Goal: Check status: Check status

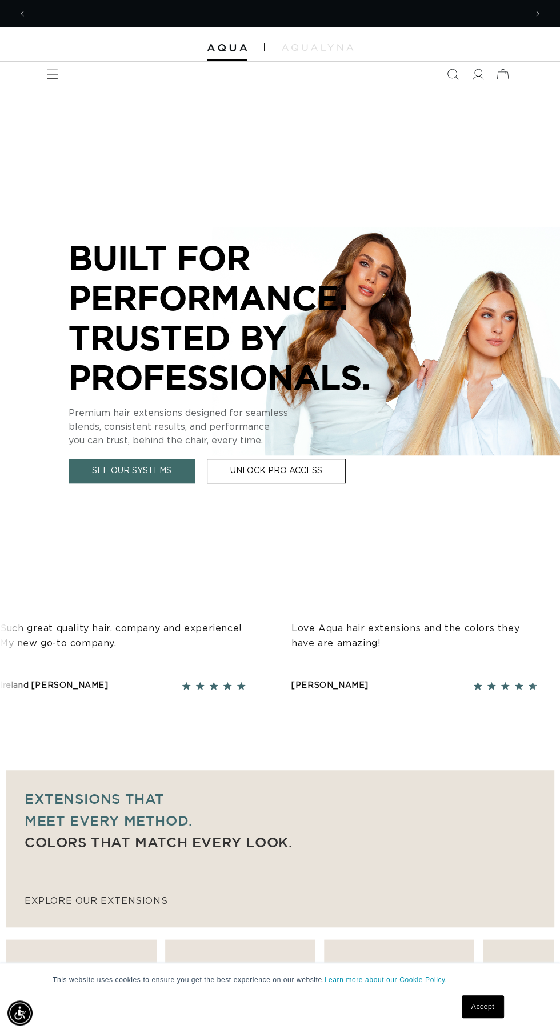
scroll to position [0, 499]
click at [481, 73] on icon at bounding box center [478, 74] width 12 height 11
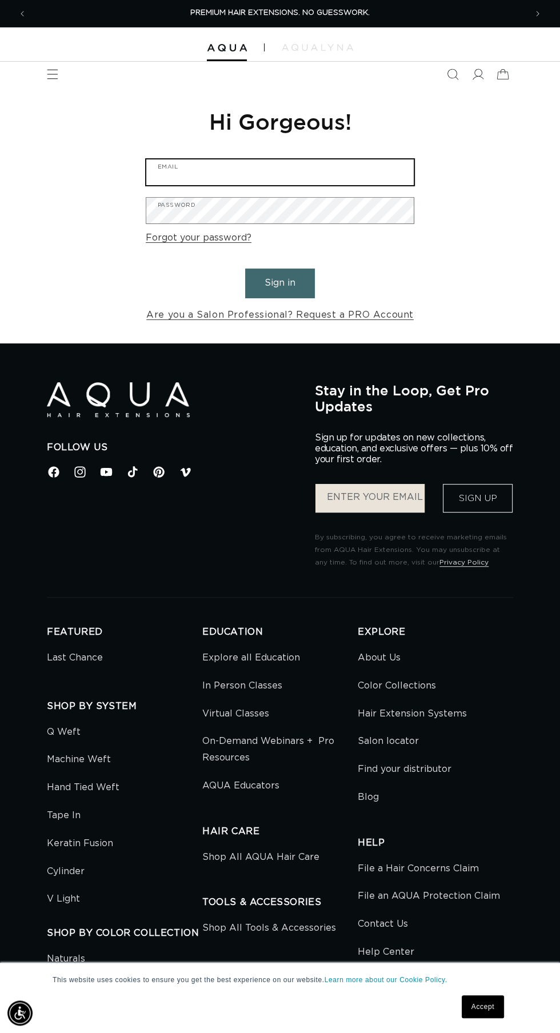
click at [380, 171] on input "Email" at bounding box center [279, 172] width 267 height 26
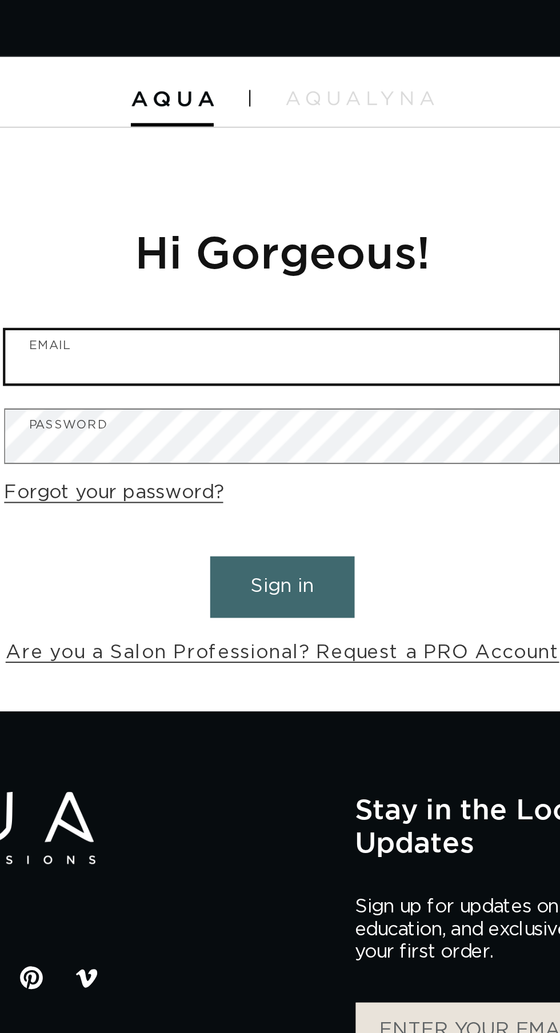
scroll to position [0, 499]
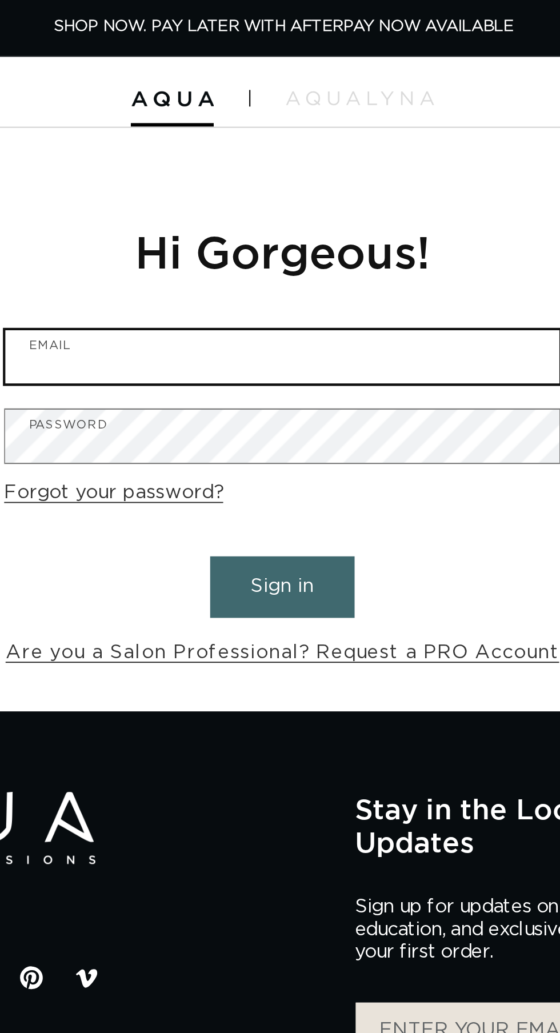
type input "hairbybrivadiva@gmail.com"
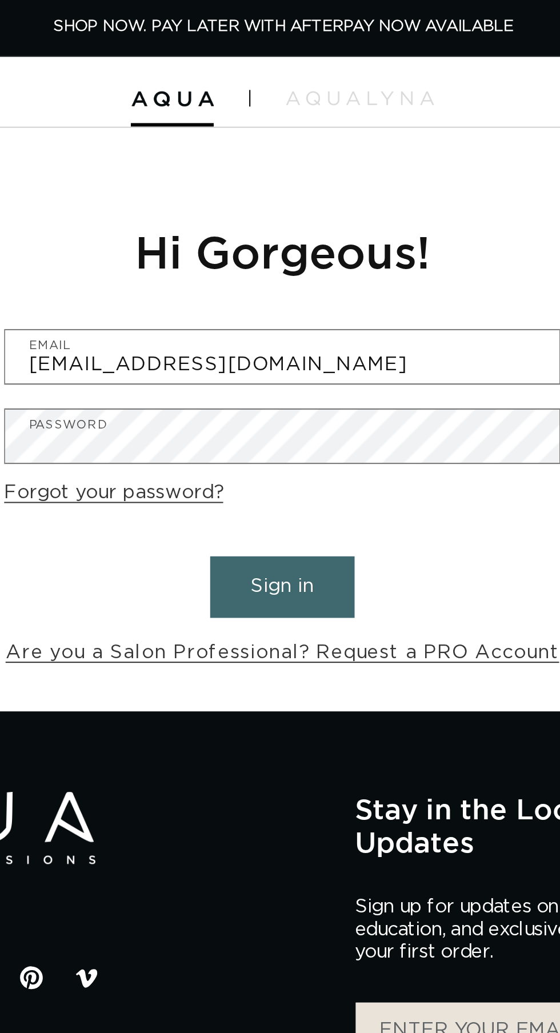
click at [296, 285] on button "Sign in" at bounding box center [280, 282] width 70 height 29
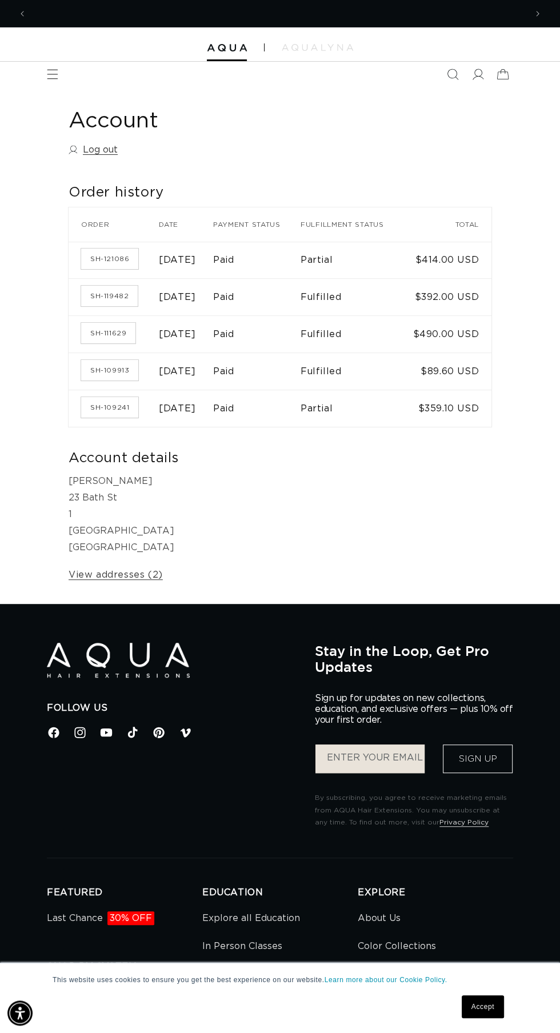
scroll to position [0, 998]
click at [119, 417] on link "SH-109241" at bounding box center [109, 407] width 57 height 21
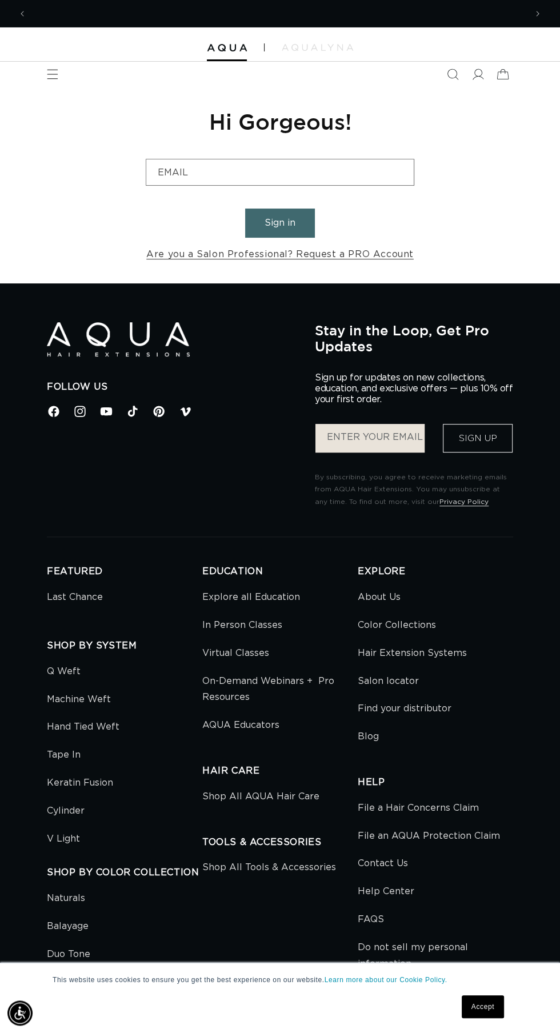
scroll to position [0, 499]
click at [282, 222] on button "Sign in" at bounding box center [280, 222] width 70 height 29
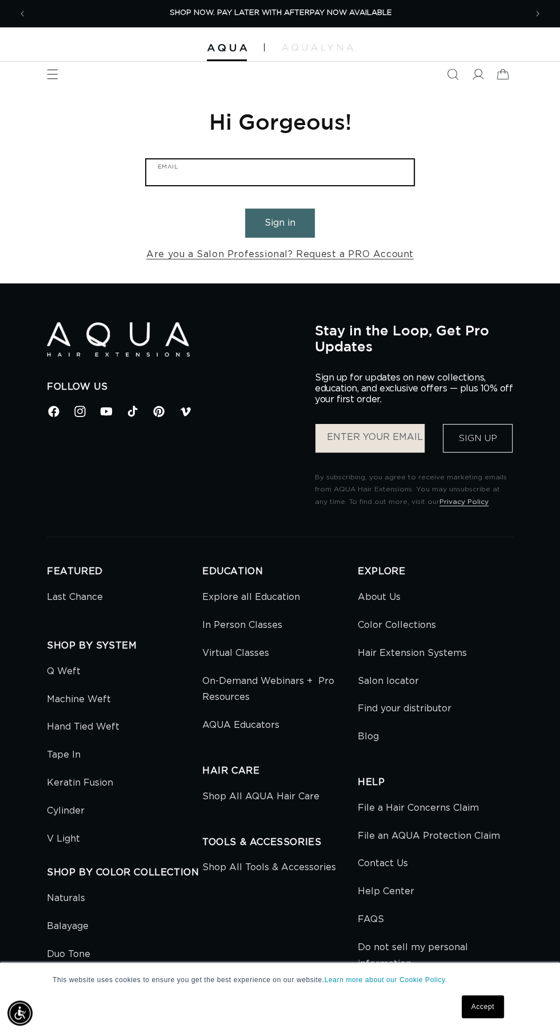
click at [365, 166] on input "Email" at bounding box center [279, 172] width 267 height 26
click at [396, 166] on input "Email" at bounding box center [279, 172] width 267 height 26
click at [353, 163] on input "Email" at bounding box center [279, 172] width 267 height 26
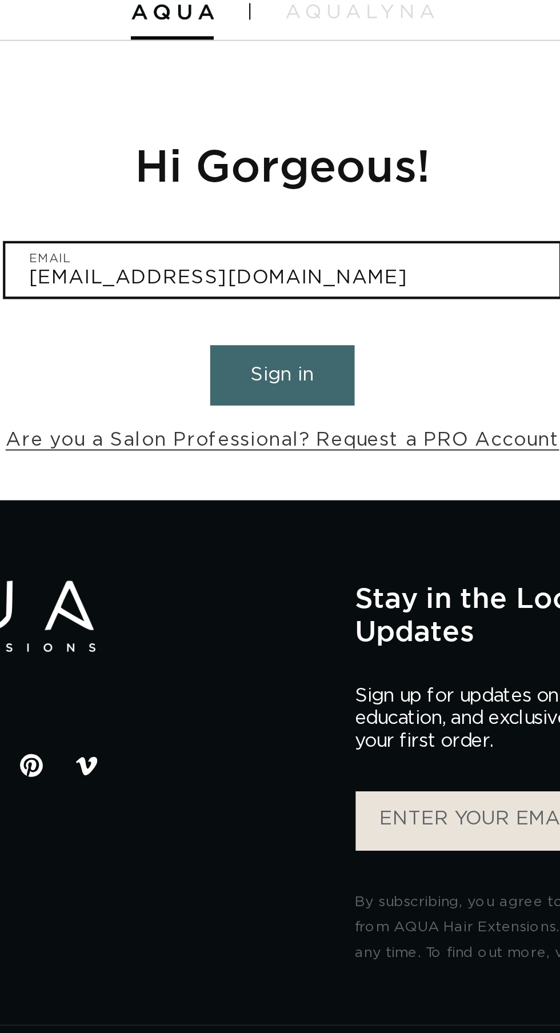
scroll to position [0, 998]
type input "hairbybrivadiva@gmail.com"
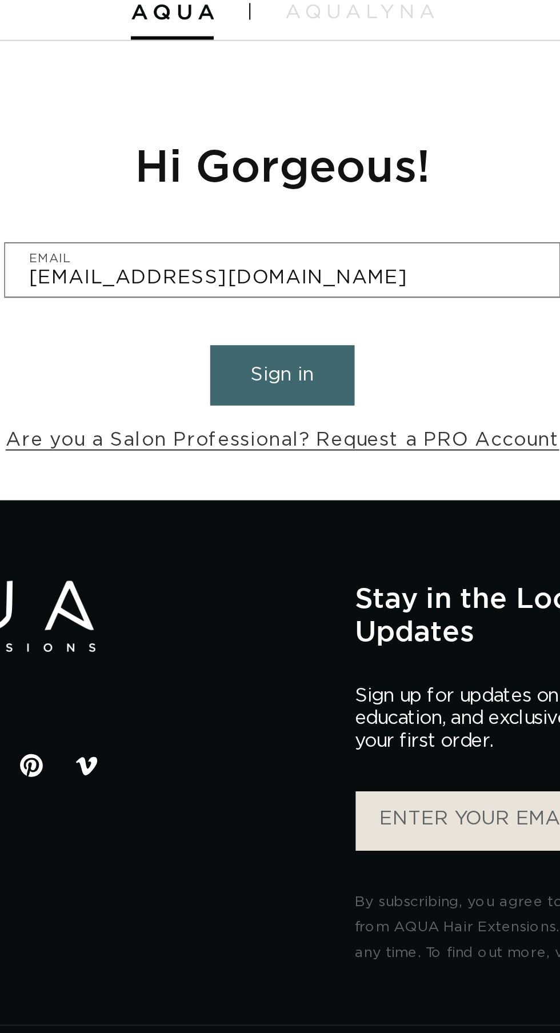
click at [290, 227] on button "Sign in" at bounding box center [280, 222] width 70 height 29
click at [297, 216] on button "Sign in" at bounding box center [280, 222] width 70 height 29
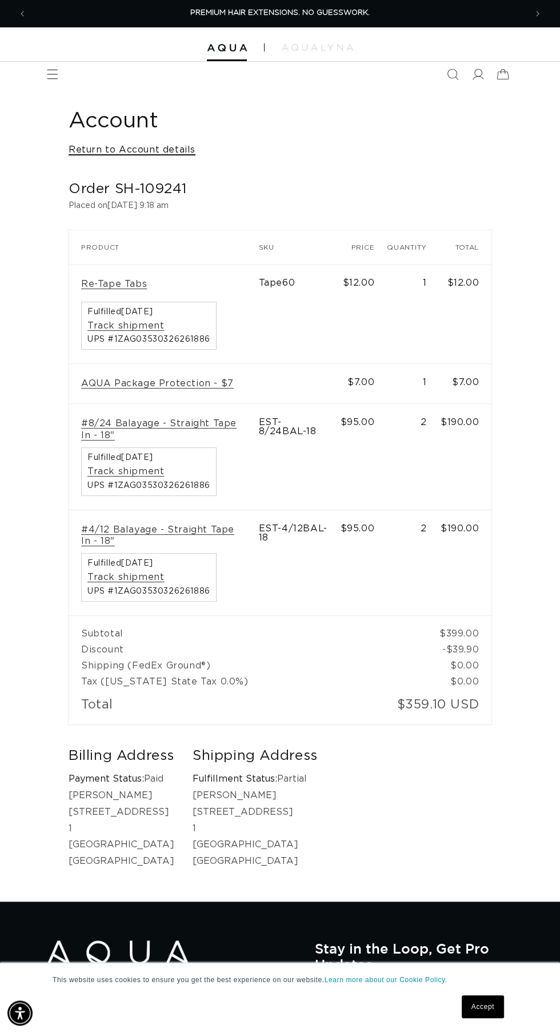
click at [144, 149] on link "Return to Account details" at bounding box center [132, 150] width 127 height 17
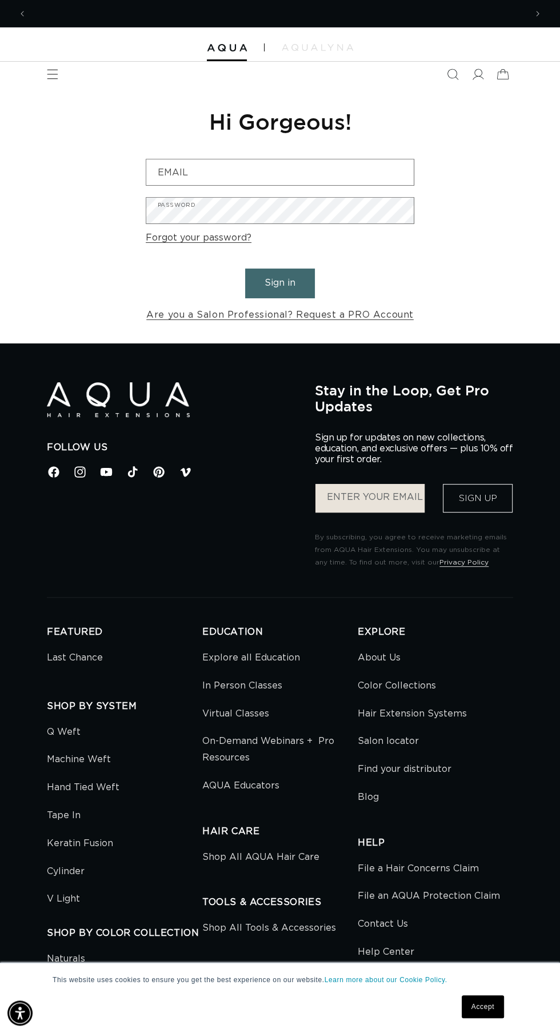
scroll to position [0, 499]
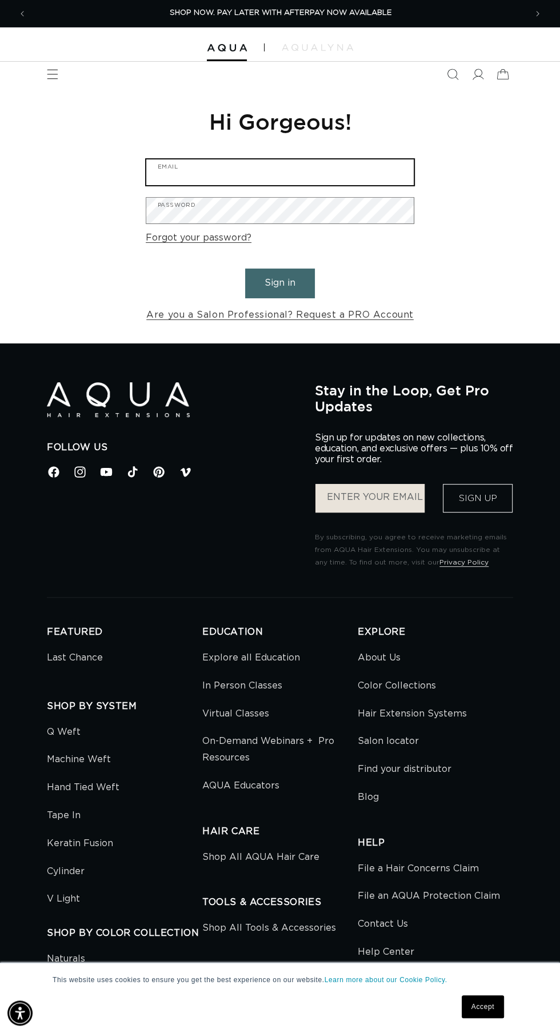
click at [345, 168] on input "Email" at bounding box center [279, 172] width 267 height 26
type input "hairbybrivadiva@gmail.com"
click at [245, 268] on button "Sign in" at bounding box center [280, 282] width 70 height 29
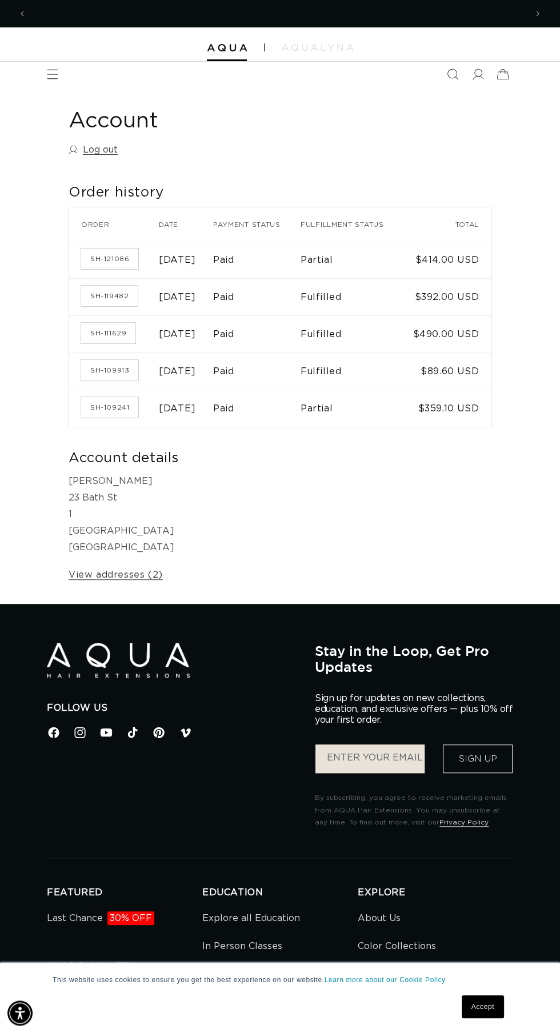
scroll to position [0, 499]
click at [123, 343] on link "SH-111629" at bounding box center [108, 333] width 54 height 21
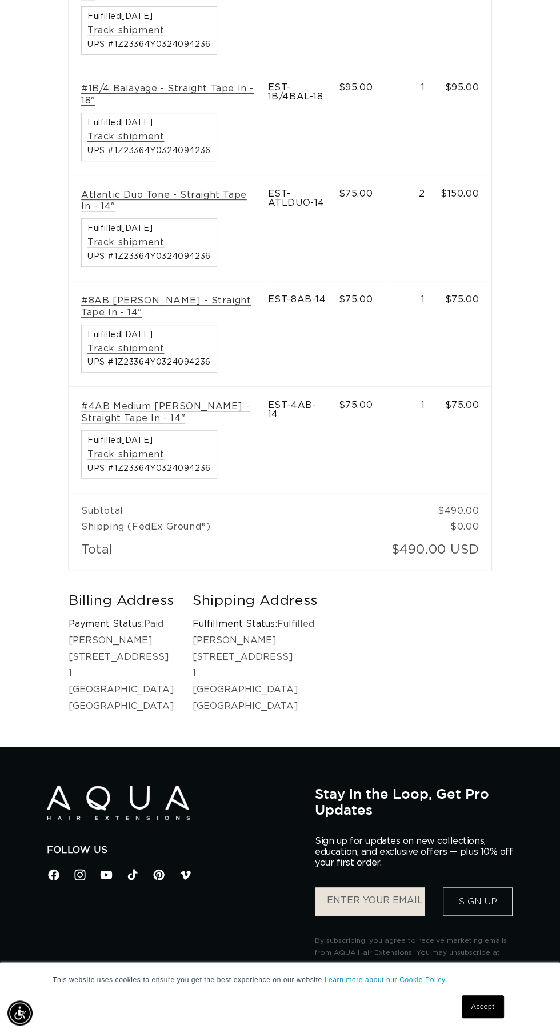
scroll to position [0, 499]
